Goal: Transaction & Acquisition: Purchase product/service

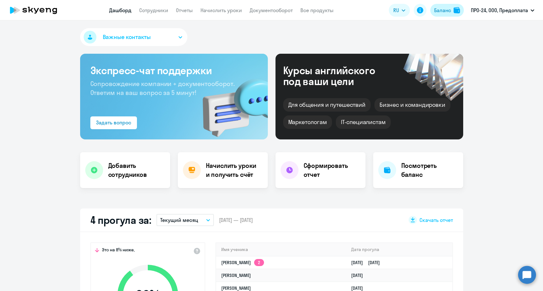
click at [443, 7] on div "Баланс" at bounding box center [443, 10] width 17 height 8
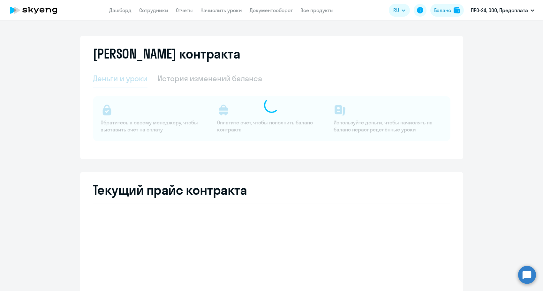
select select "english_adult_not_native_speaker"
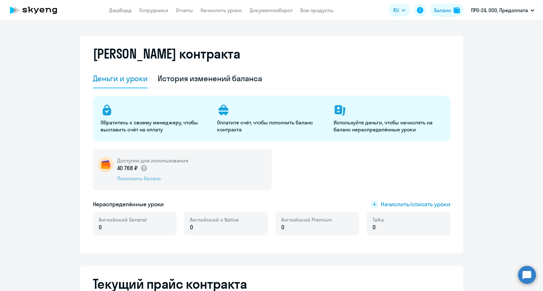
click at [144, 175] on div "Пополнить баланс" at bounding box center [152, 178] width 71 height 7
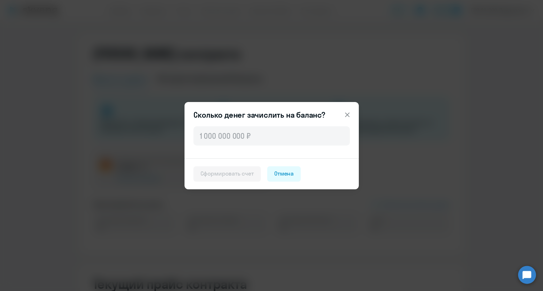
click at [220, 146] on div at bounding box center [272, 141] width 174 height 33
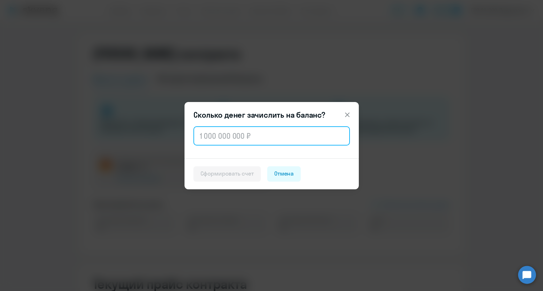
click at [220, 143] on input "text" at bounding box center [272, 135] width 157 height 19
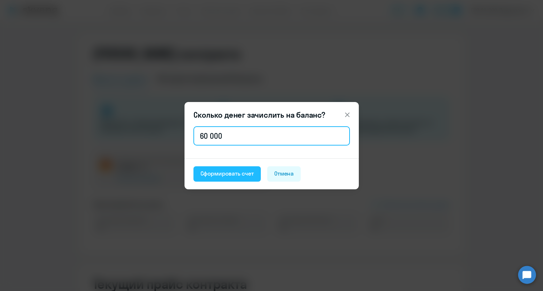
type input "60 000"
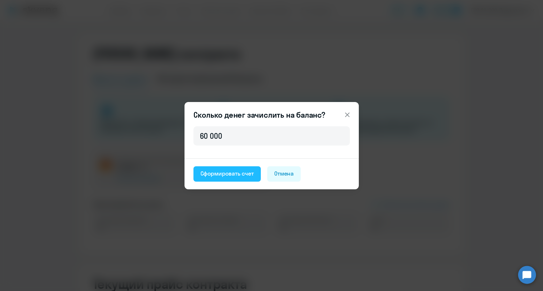
click at [216, 174] on div "Сформировать счет" at bounding box center [227, 173] width 53 height 8
